Goal: Communication & Community: Answer question/provide support

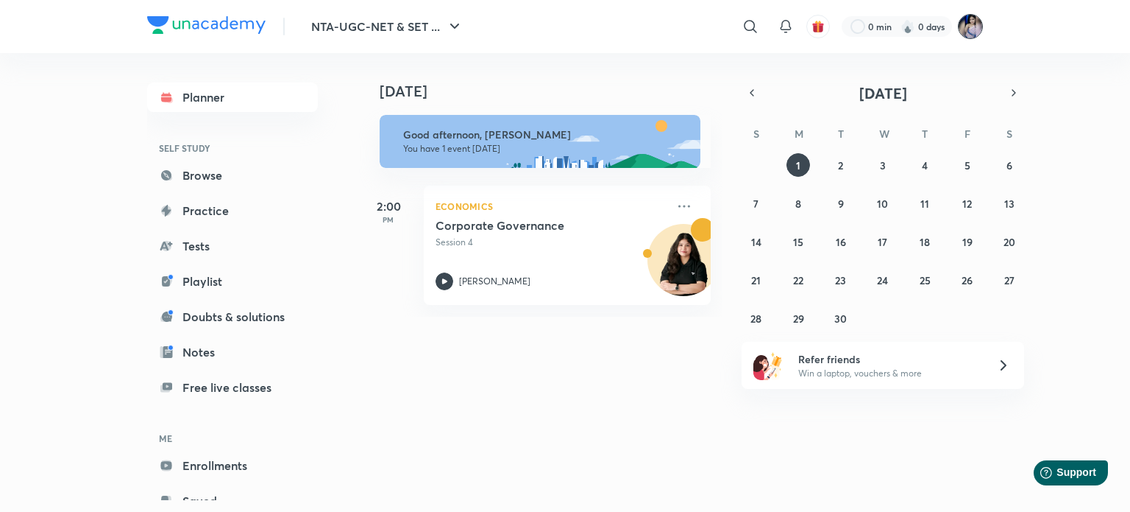
click at [972, 23] on img at bounding box center [970, 26] width 25 height 25
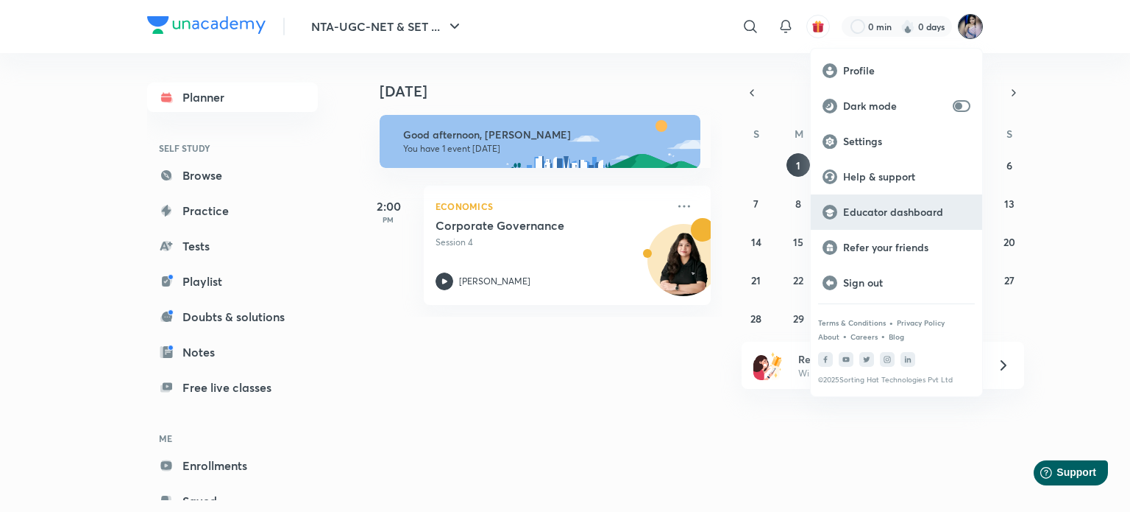
click at [933, 211] on p "Educator dashboard" at bounding box center [906, 211] width 127 height 13
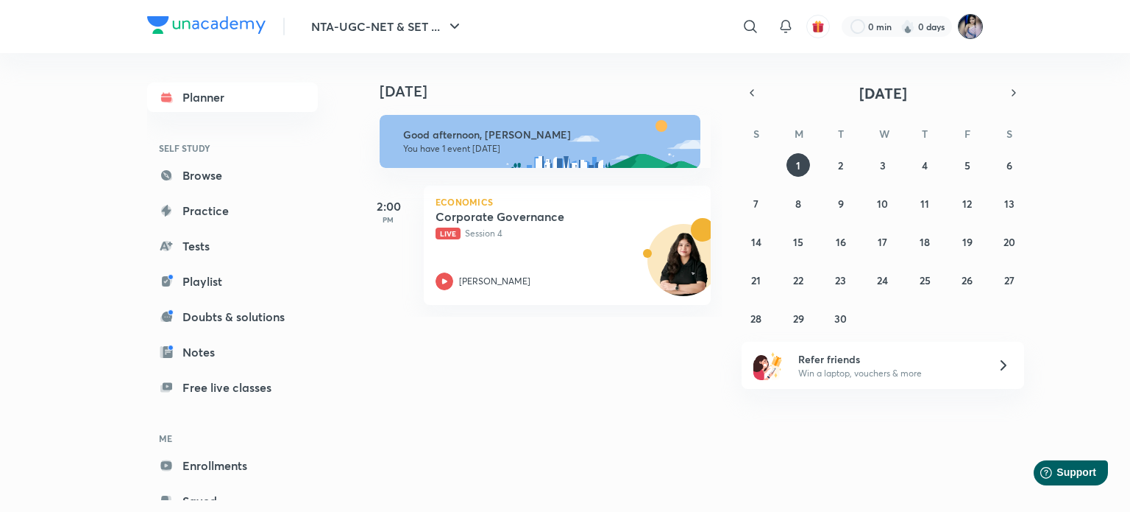
click at [974, 29] on img at bounding box center [970, 26] width 25 height 25
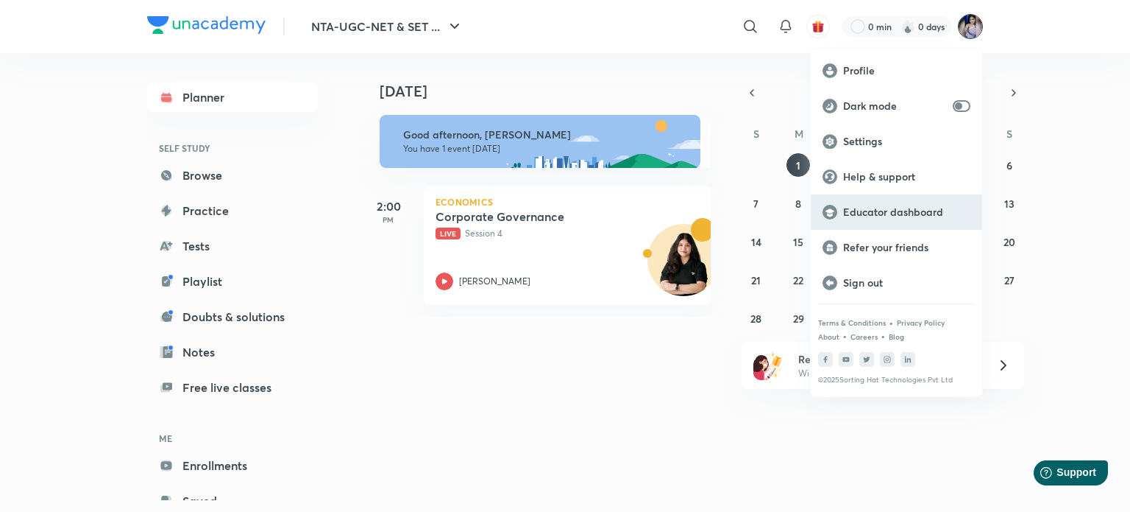
click at [891, 207] on p "Educator dashboard" at bounding box center [906, 211] width 127 height 13
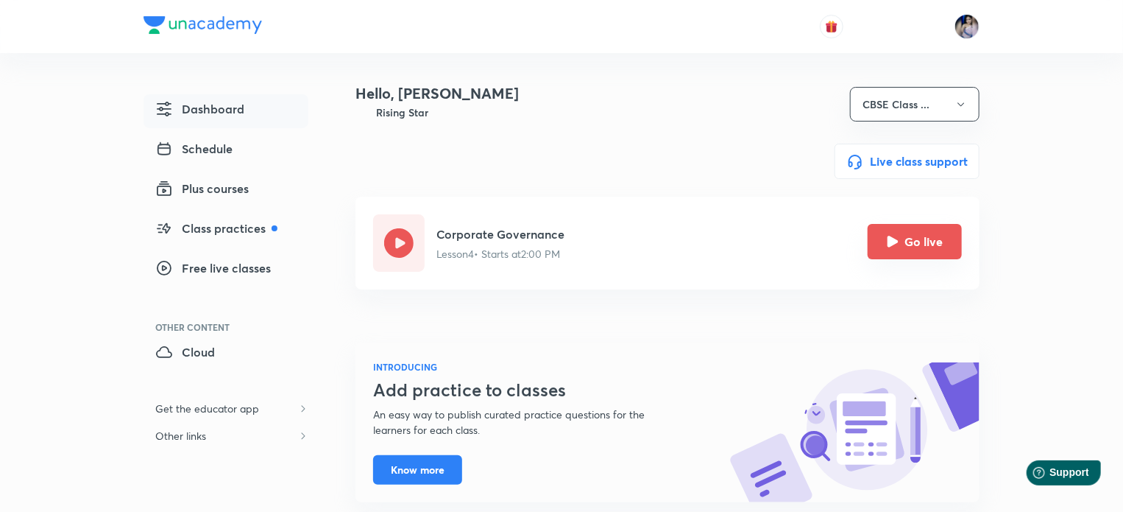
click at [913, 244] on button "Go live" at bounding box center [915, 241] width 94 height 35
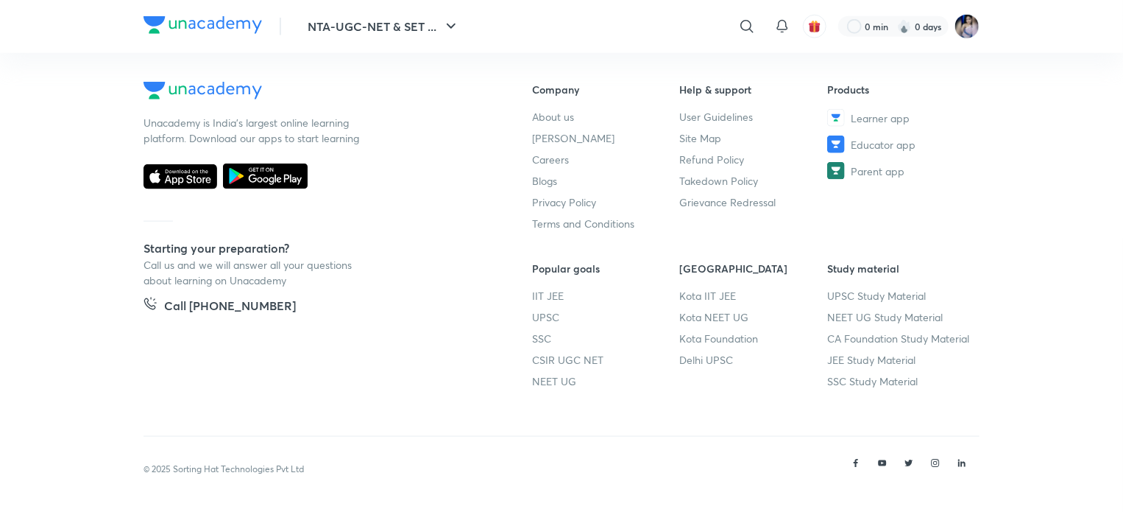
scroll to position [885, 0]
